Goal: Task Accomplishment & Management: Use online tool/utility

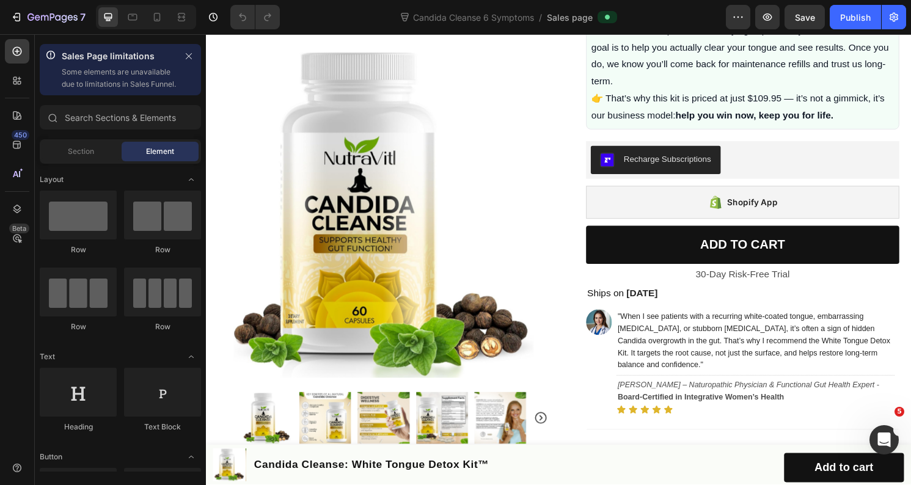
scroll to position [671, 0]
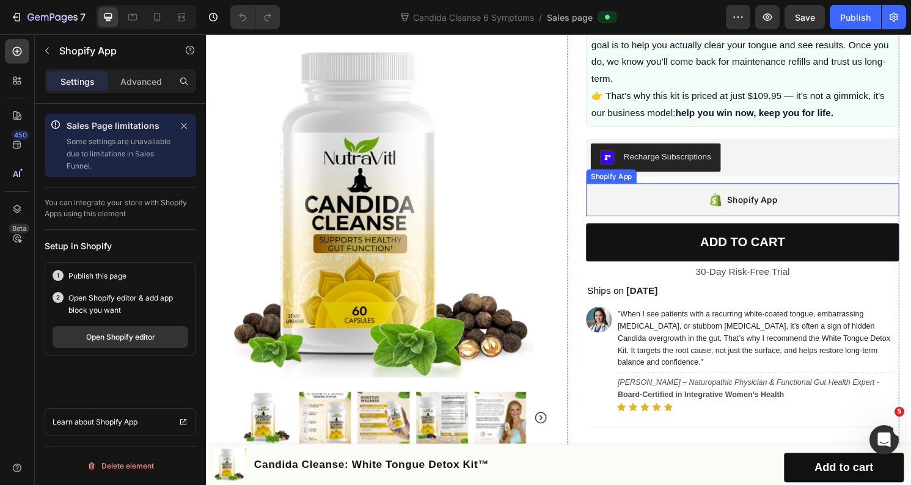
click at [703, 224] on div "Shopify App" at bounding box center [764, 206] width 326 height 34
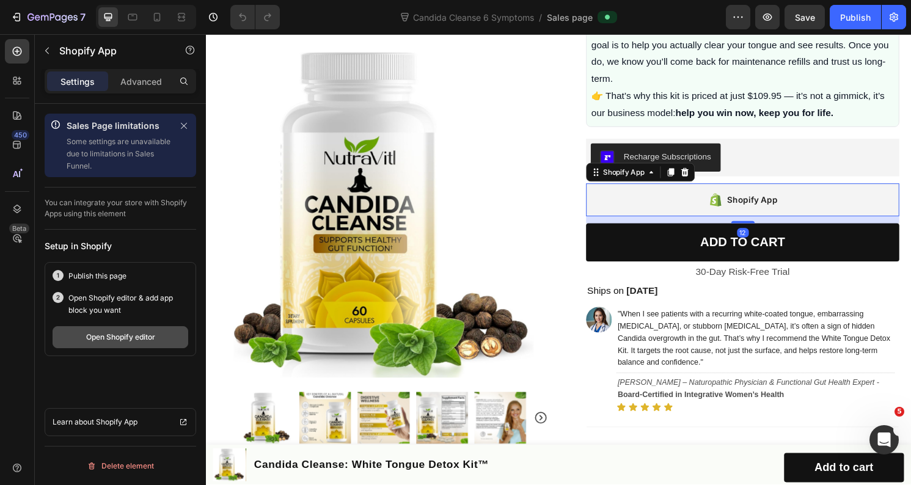
click at [122, 339] on div "Open Shopify editor" at bounding box center [120, 337] width 69 height 11
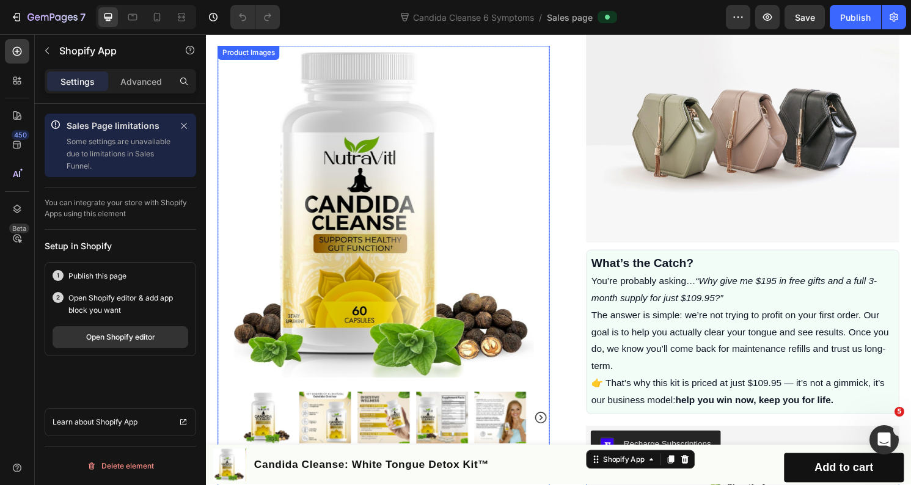
click at [495, 159] on img at bounding box center [390, 218] width 345 height 345
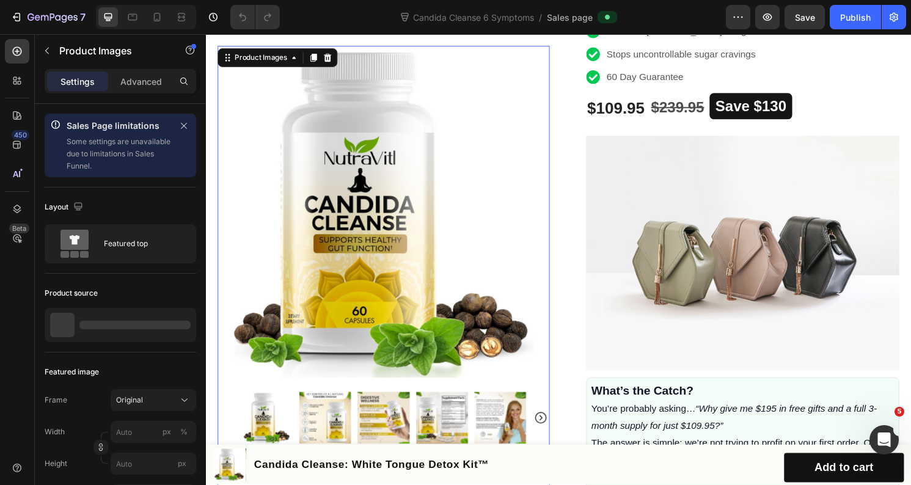
scroll to position [189, 0]
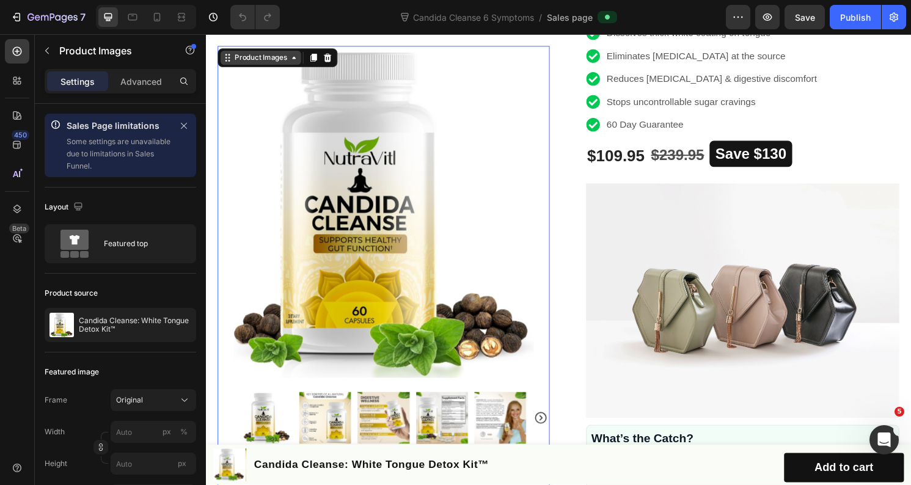
click at [267, 64] on div "Product Images" at bounding box center [263, 58] width 59 height 11
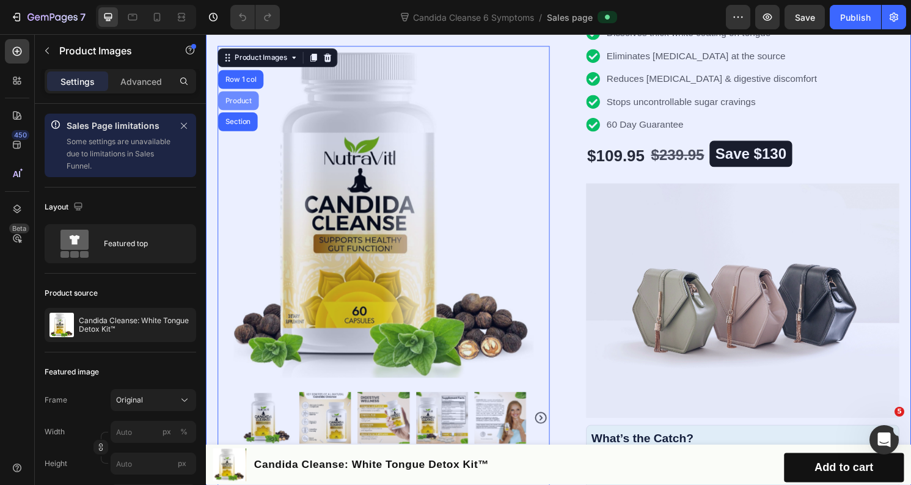
click at [247, 101] on div "Product" at bounding box center [240, 103] width 32 height 7
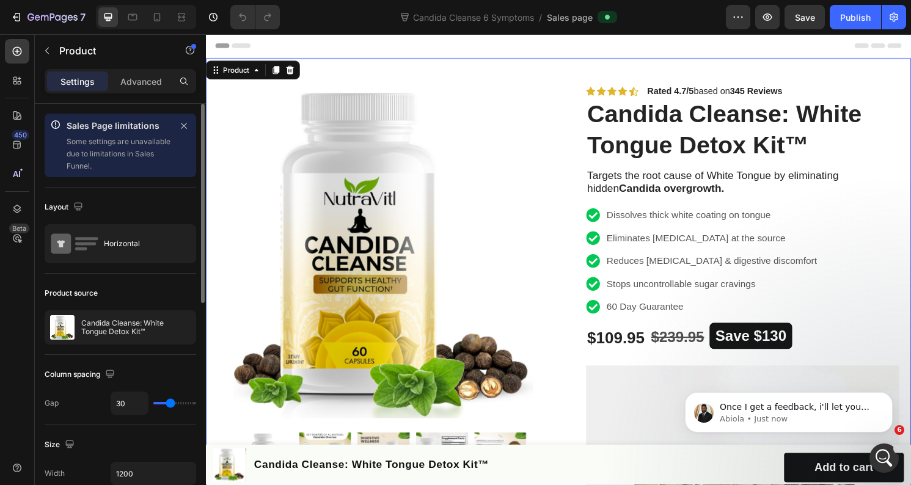
scroll to position [0, 0]
